Goal: Information Seeking & Learning: Find specific page/section

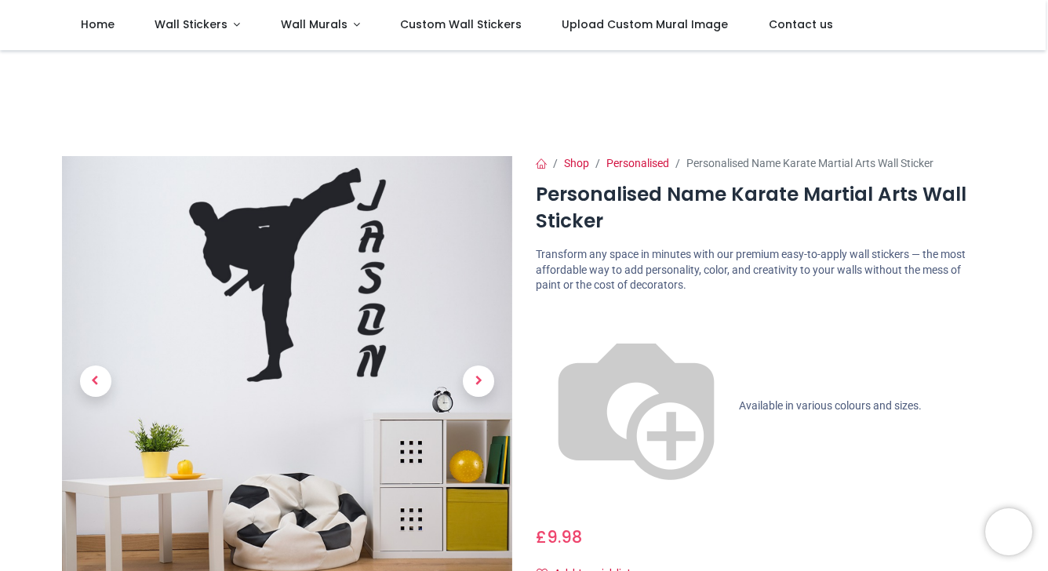
scroll to position [240, 0]
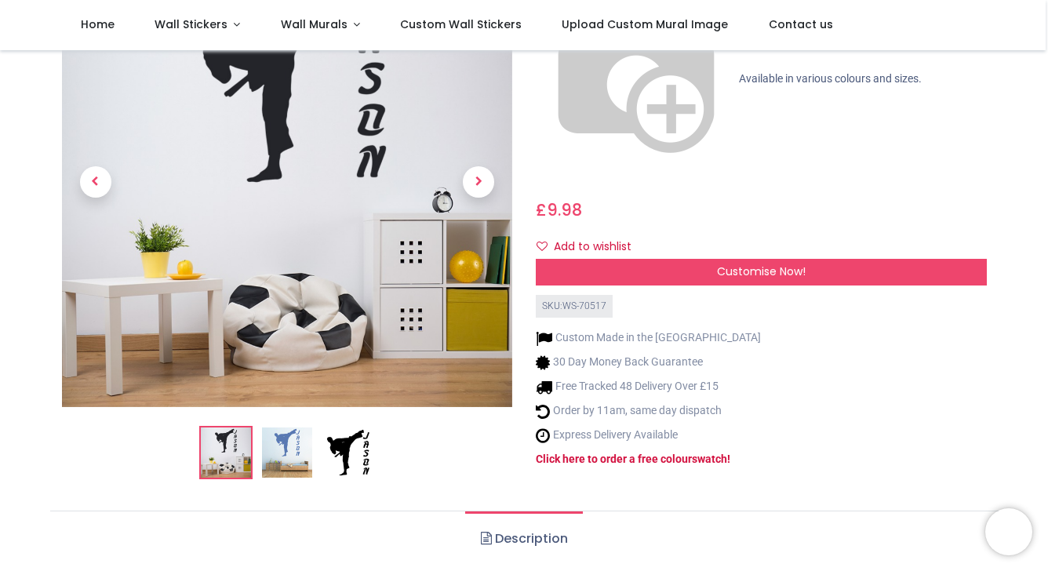
click at [296, 427] on img at bounding box center [287, 452] width 50 height 50
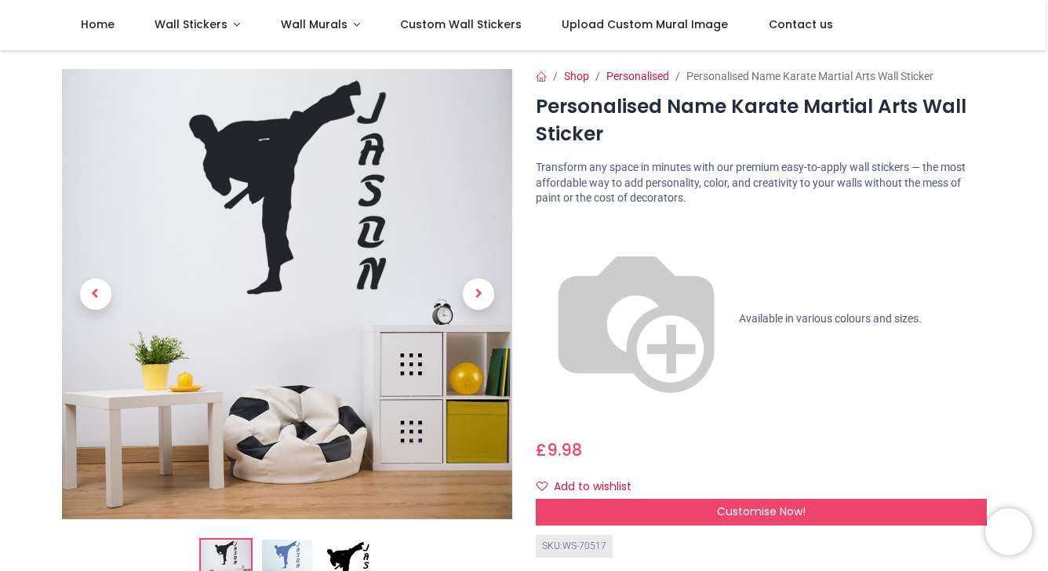
scroll to position [61, 0]
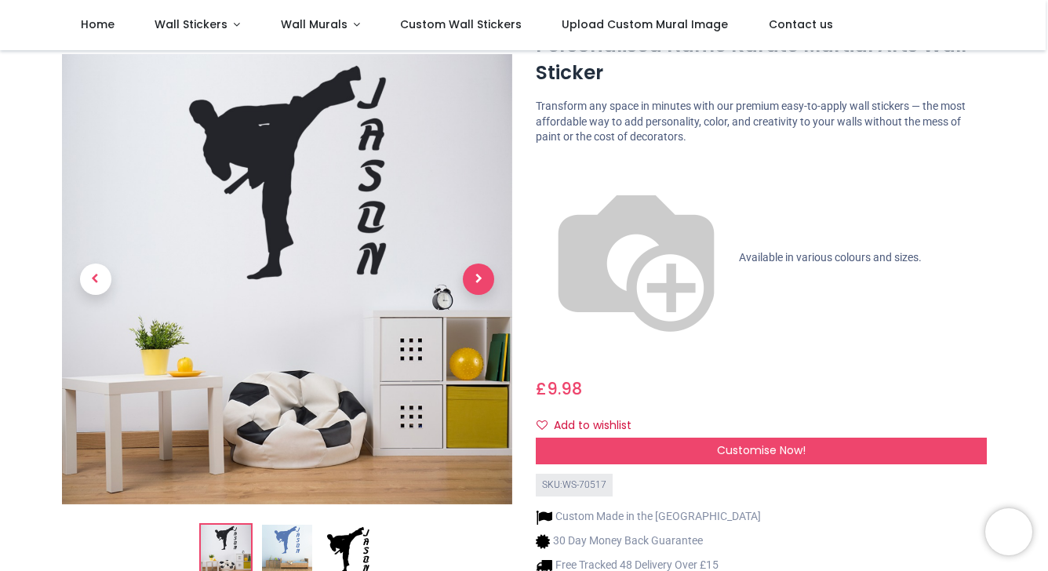
click at [474, 263] on span "Next" at bounding box center [478, 278] width 31 height 31
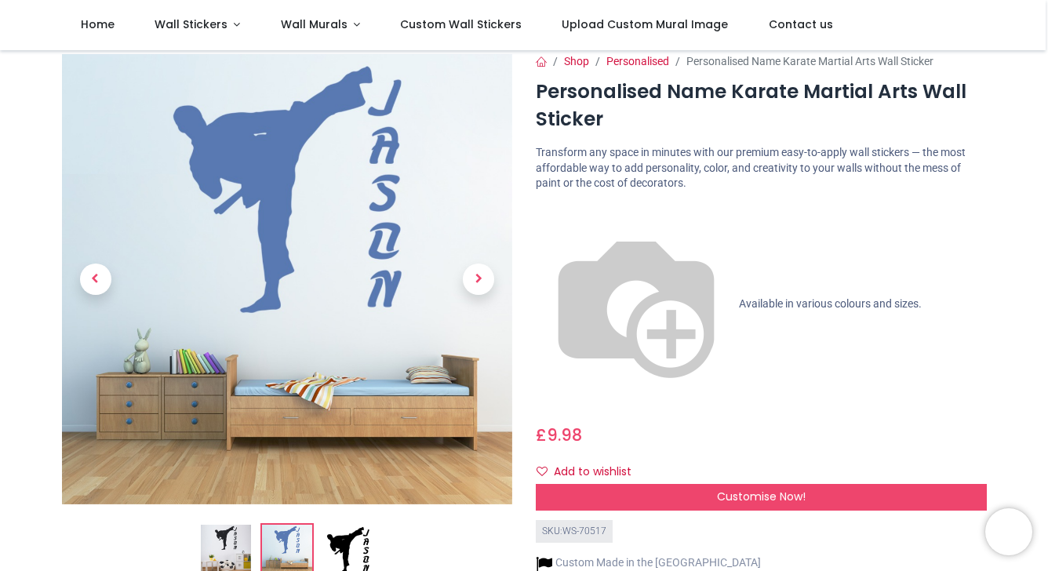
scroll to position [0, 0]
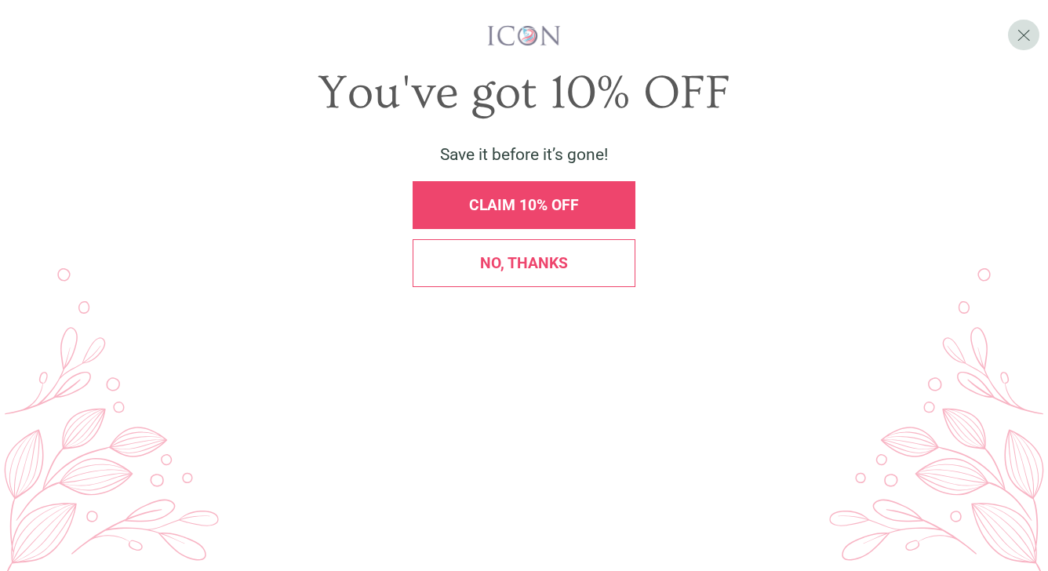
click at [516, 272] on span "No, thanks" at bounding box center [524, 263] width 88 height 18
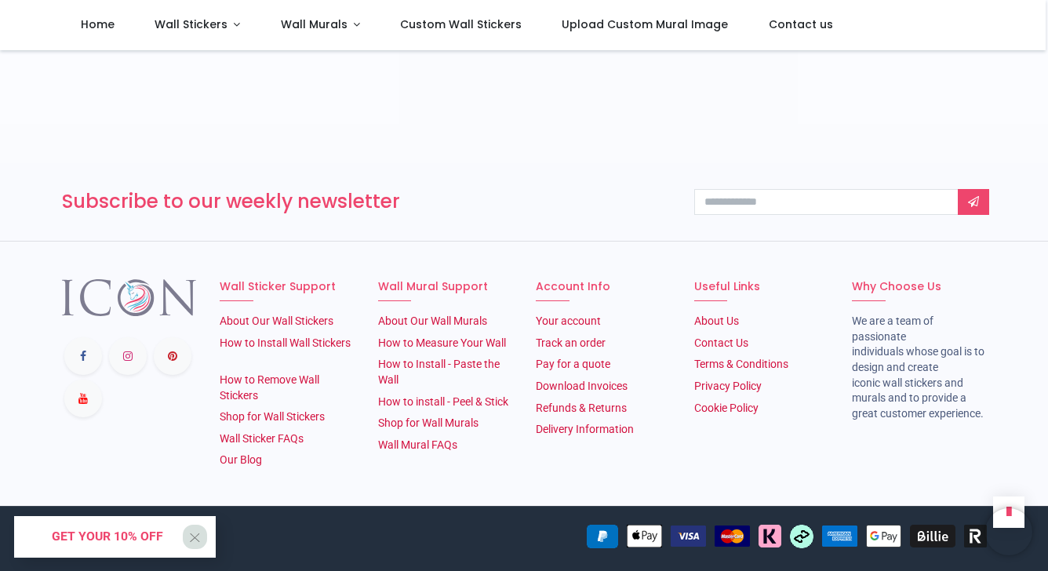
scroll to position [2736, 0]
click at [734, 336] on link "Contact Us" at bounding box center [721, 342] width 54 height 13
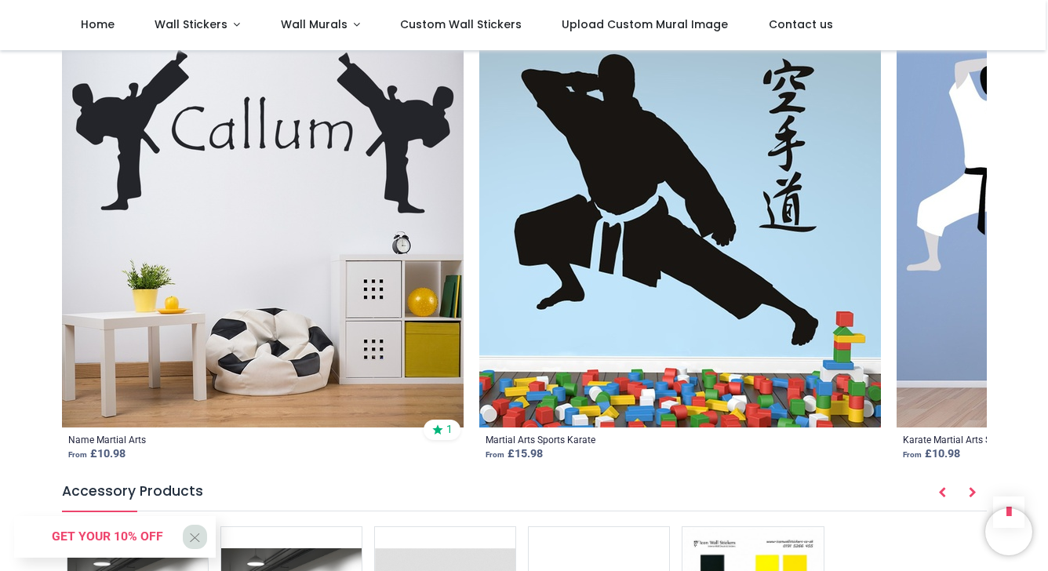
scroll to position [1815, 0]
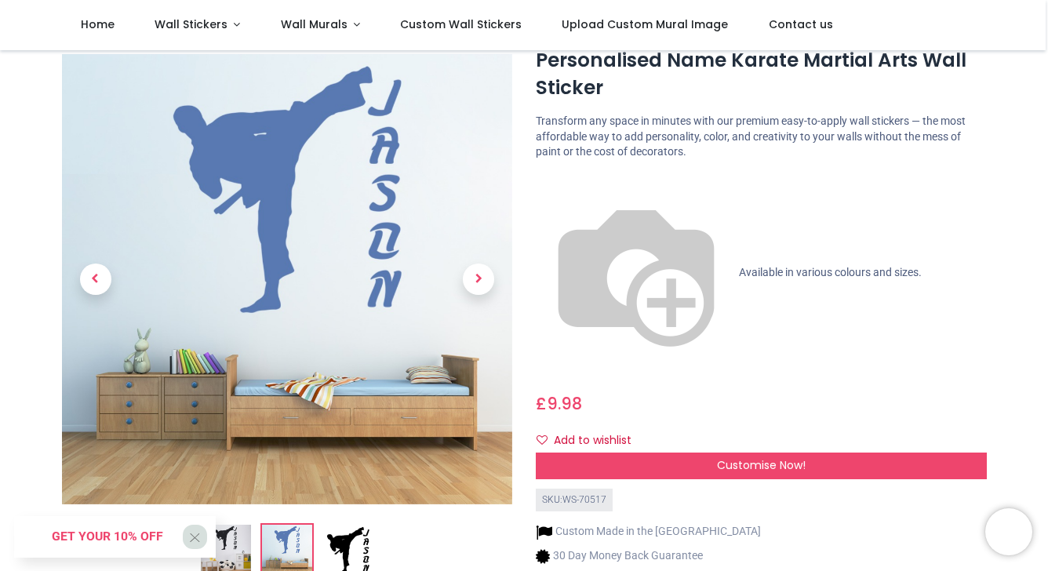
scroll to position [0, 0]
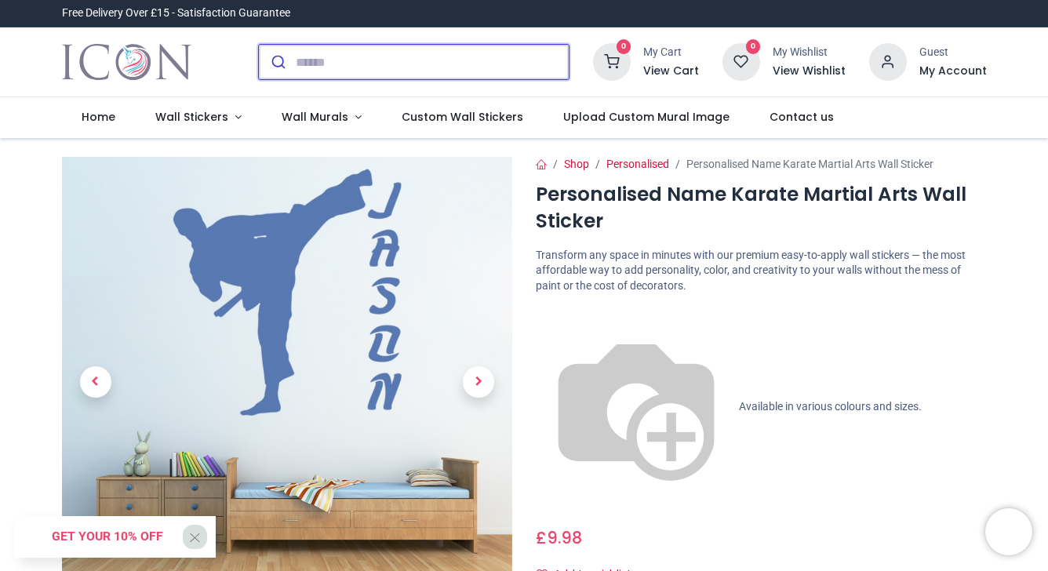
click at [321, 53] on input "search" at bounding box center [432, 62] width 273 height 35
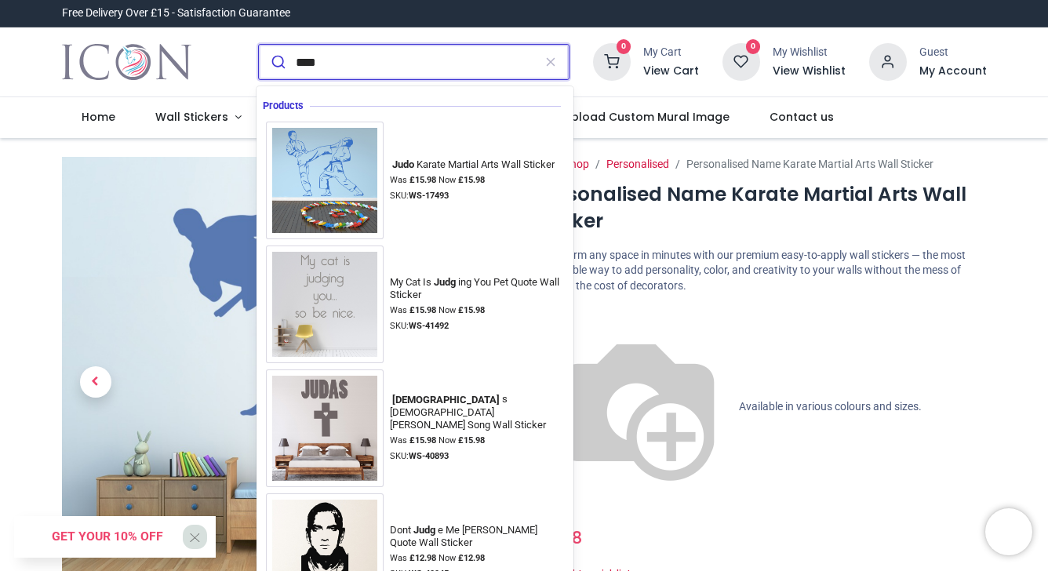
type input "****"
click at [275, 62] on button "submit" at bounding box center [277, 62] width 37 height 35
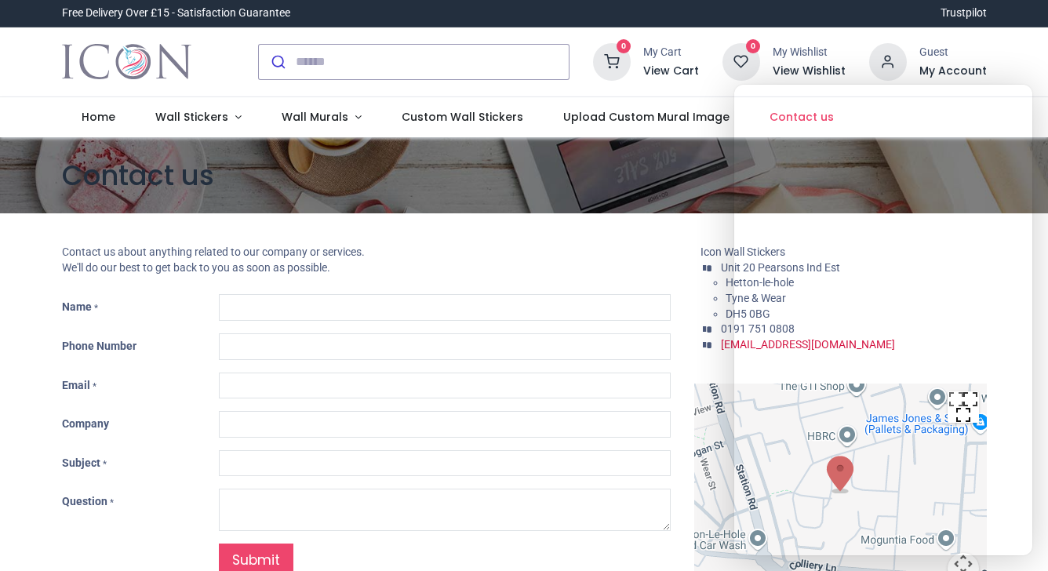
type input "***"
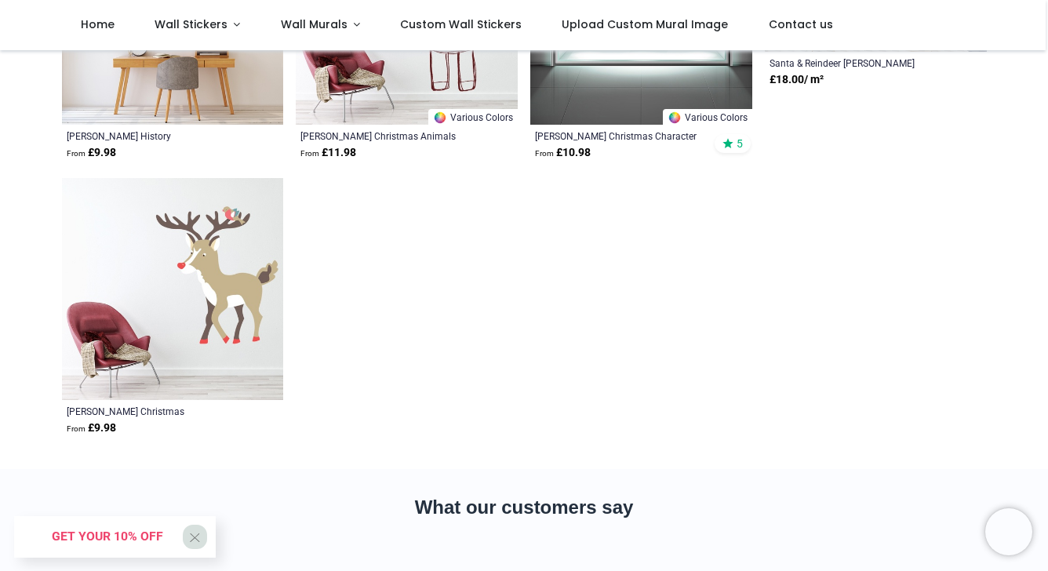
scroll to position [363, 0]
